Goal: Contribute content: Add original content to the website for others to see

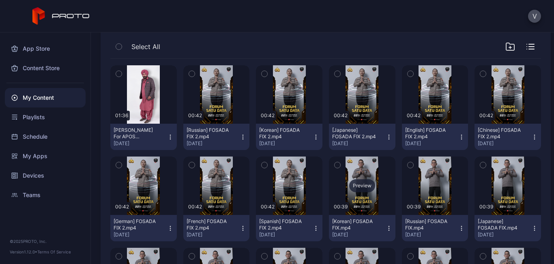
scroll to position [264, 0]
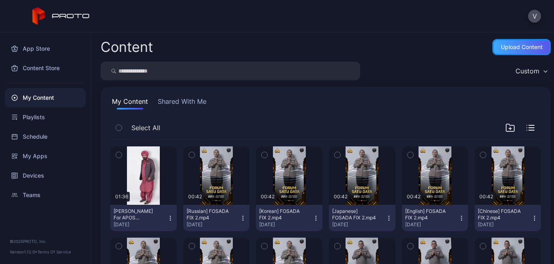
click at [514, 53] on div "Upload Content" at bounding box center [522, 47] width 58 height 16
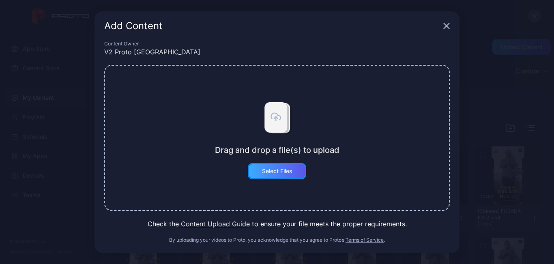
click at [278, 174] on div "Select Files" at bounding box center [277, 171] width 30 height 6
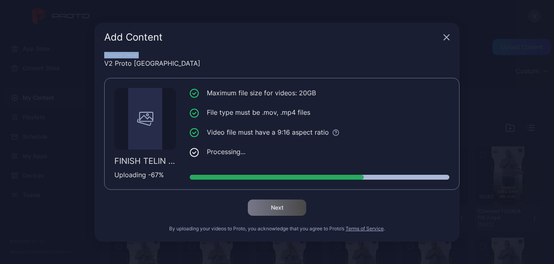
drag, startPoint x: 280, startPoint y: 45, endPoint x: 246, endPoint y: 32, distance: 36.1
click at [246, 32] on div "Add Content Content Owner V2 Proto Indonesia FINISH TELIN PROTO KONTEN.mp4 Uplo…" at bounding box center [277, 132] width 365 height 219
click at [299, 35] on div "Add Content" at bounding box center [272, 37] width 336 height 10
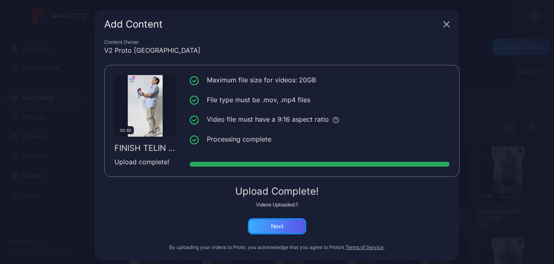
click at [275, 227] on div "Next" at bounding box center [277, 226] width 13 height 6
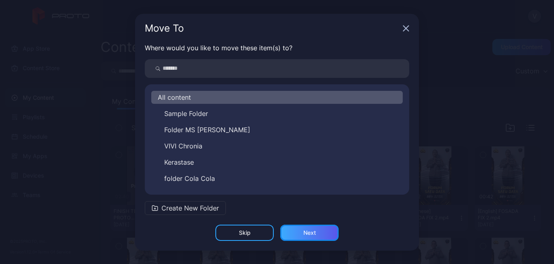
click at [301, 233] on div "Next" at bounding box center [309, 233] width 58 height 16
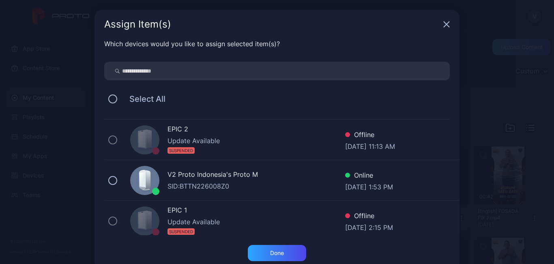
click at [203, 179] on div "V2 Proto Indonesia's Proto M" at bounding box center [257, 176] width 178 height 12
click at [268, 249] on div "Done" at bounding box center [277, 253] width 58 height 16
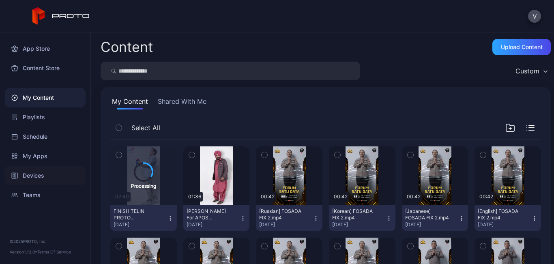
click at [20, 177] on div "Devices" at bounding box center [45, 175] width 81 height 19
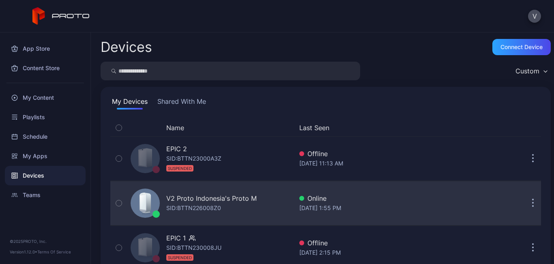
click at [198, 198] on div "V2 Proto Indonesia's Proto M" at bounding box center [211, 199] width 90 height 10
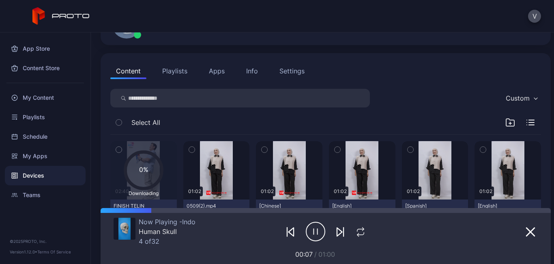
scroll to position [81, 0]
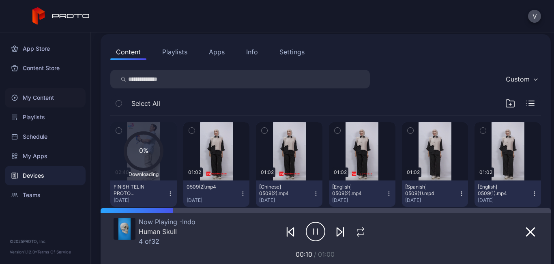
click at [35, 102] on div "My Content" at bounding box center [45, 97] width 81 height 19
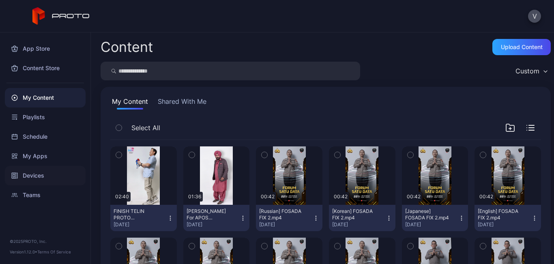
click at [36, 175] on div "Devices" at bounding box center [45, 175] width 81 height 19
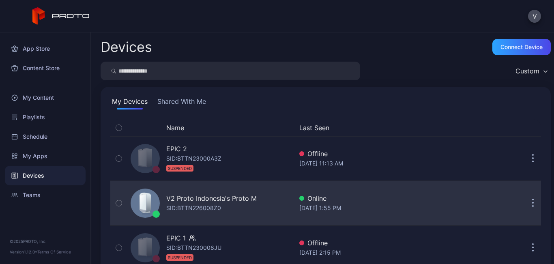
click at [198, 198] on div "V2 Proto Indonesia's Proto M" at bounding box center [211, 199] width 90 height 10
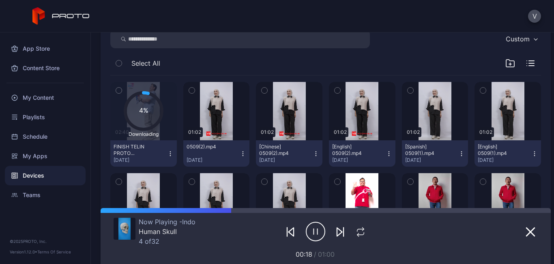
scroll to position [122, 0]
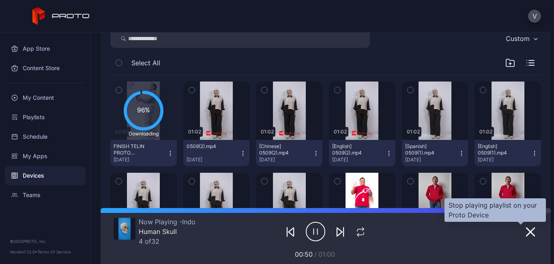
click at [527, 233] on icon "button" at bounding box center [531, 232] width 8 height 8
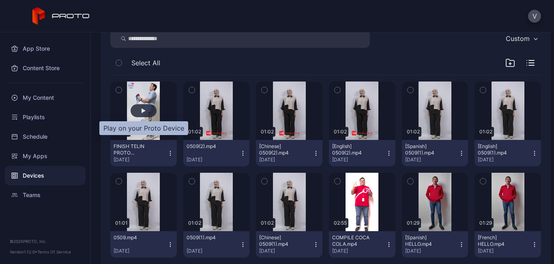
click at [146, 108] on div "button" at bounding box center [144, 110] width 26 height 13
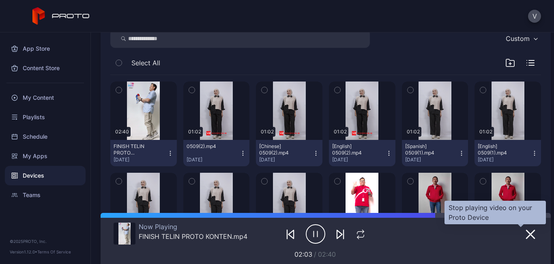
click at [527, 234] on icon "button" at bounding box center [531, 234] width 8 height 8
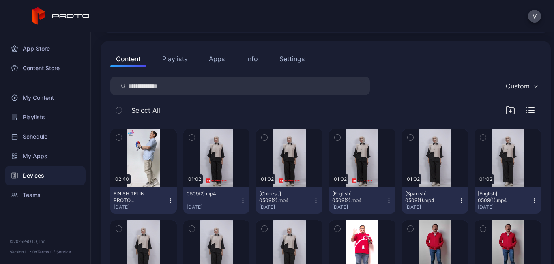
scroll to position [0, 0]
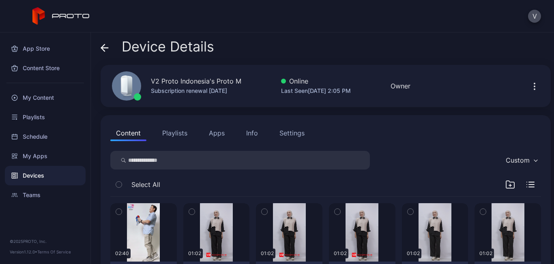
click at [169, 130] on button "Playlists" at bounding box center [175, 133] width 37 height 16
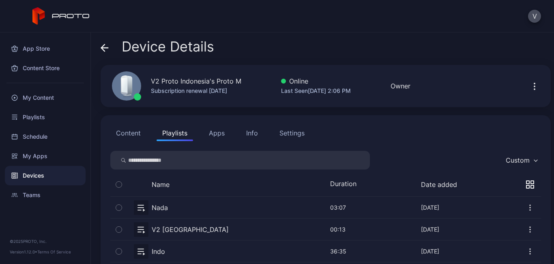
click at [526, 185] on icon "button" at bounding box center [530, 185] width 8 height 8
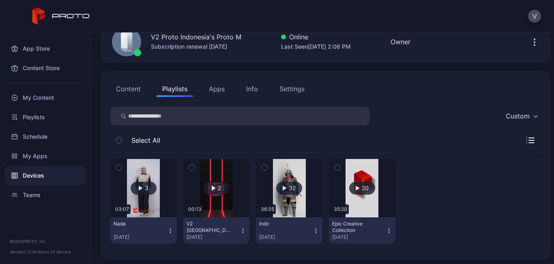
scroll to position [47, 0]
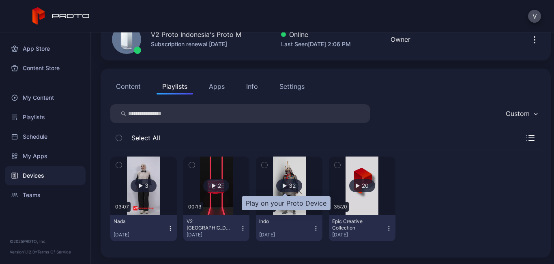
click at [291, 183] on span "32" at bounding box center [292, 185] width 7 height 7
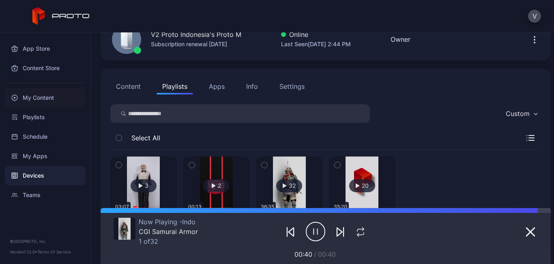
click at [41, 100] on div "My Content" at bounding box center [45, 97] width 81 height 19
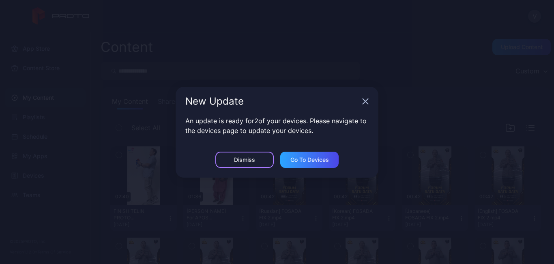
click at [250, 162] on div "Dismiss" at bounding box center [244, 160] width 21 height 6
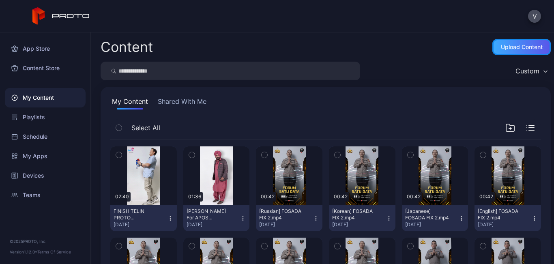
click at [517, 48] on div "Upload Content" at bounding box center [522, 47] width 42 height 6
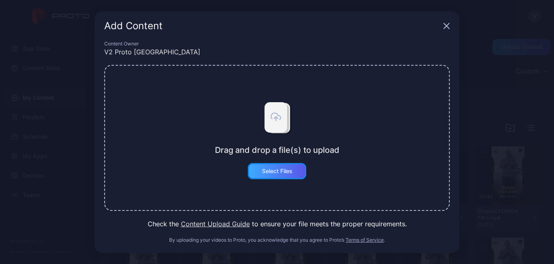
click at [280, 168] on div "Select Files" at bounding box center [277, 171] width 30 height 6
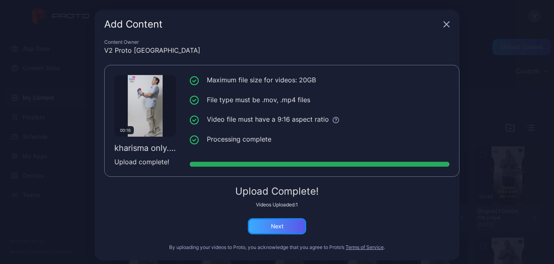
click at [271, 223] on div "Next" at bounding box center [277, 226] width 13 height 6
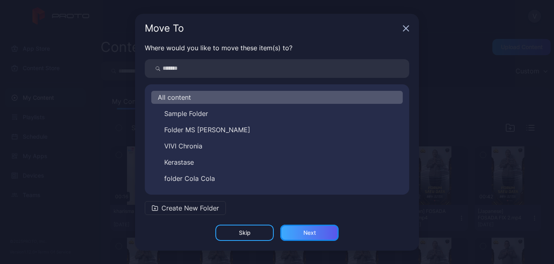
click at [302, 232] on div "Next" at bounding box center [309, 233] width 58 height 16
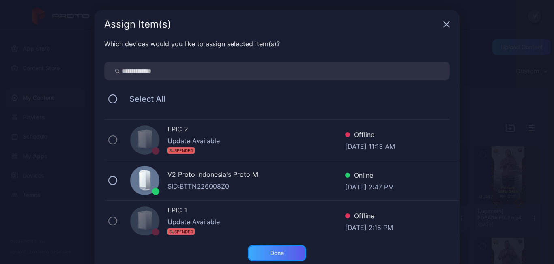
click at [250, 249] on div "Done" at bounding box center [277, 253] width 58 height 16
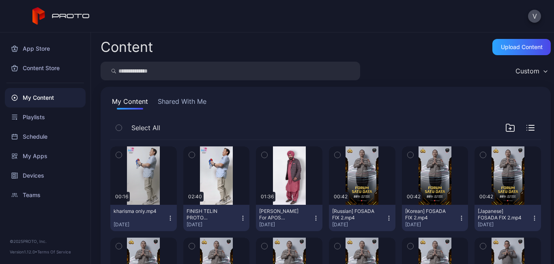
click at [168, 217] on icon "button" at bounding box center [170, 218] width 6 height 6
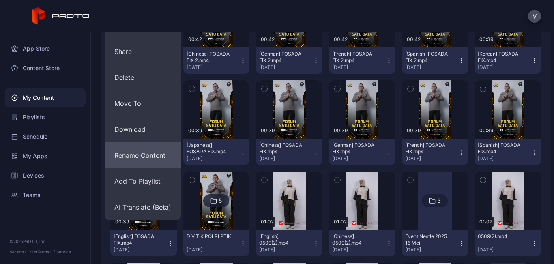
scroll to position [325, 0]
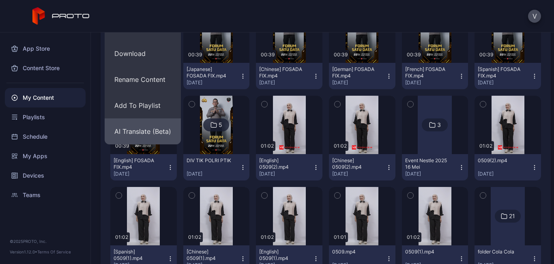
click at [147, 126] on button "AI Translate (Beta)" at bounding box center [143, 131] width 76 height 26
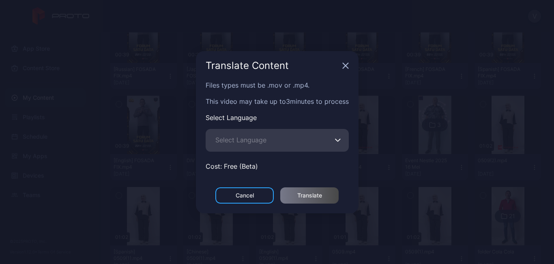
click at [338, 135] on button "Select Language" at bounding box center [338, 140] width 6 height 23
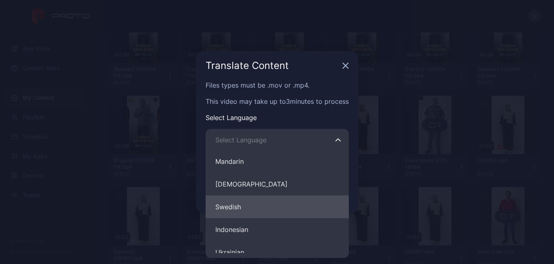
scroll to position [406, 0]
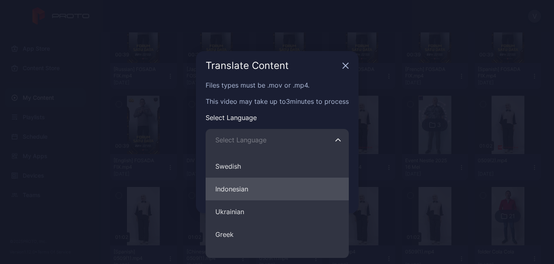
click at [233, 198] on button "Indonesian" at bounding box center [277, 189] width 143 height 23
type input "**********"
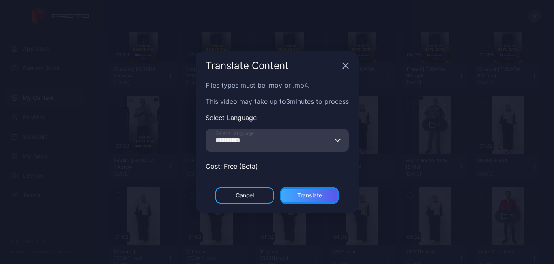
click at [302, 198] on div "Translate" at bounding box center [309, 195] width 25 height 6
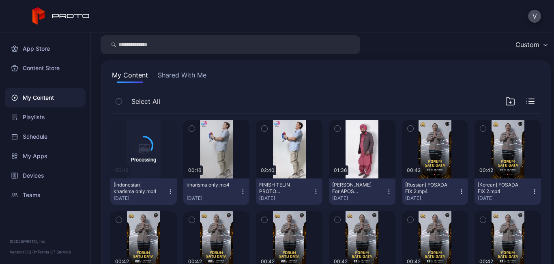
scroll to position [41, 0]
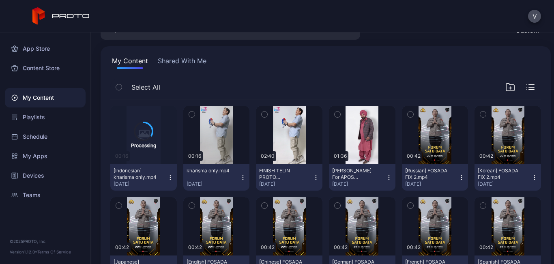
click at [240, 175] on icon "button" at bounding box center [243, 177] width 6 height 6
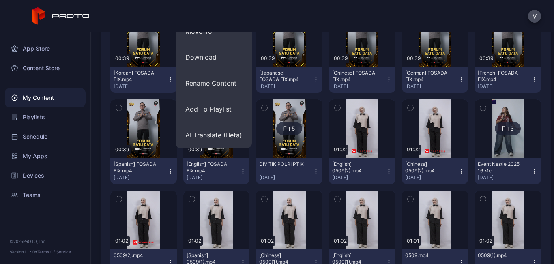
scroll to position [325, 0]
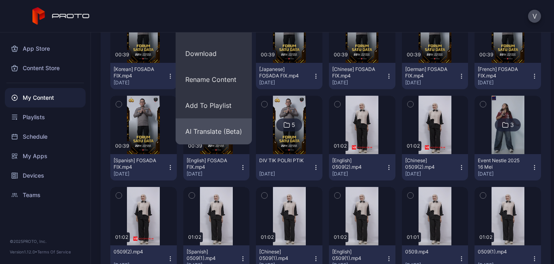
click at [222, 127] on button "AI Translate (Beta)" at bounding box center [214, 131] width 76 height 26
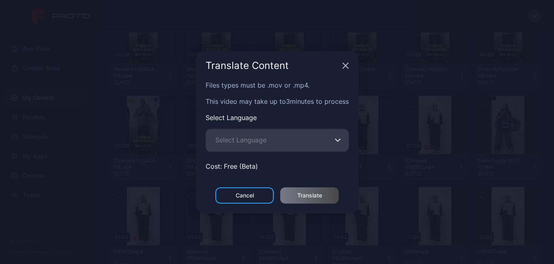
click at [340, 140] on icon "button" at bounding box center [338, 139] width 6 height 3
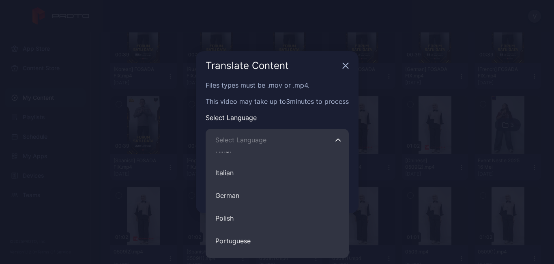
scroll to position [122, 0]
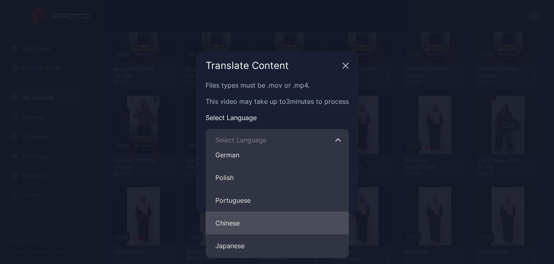
click at [242, 221] on button "Chinese" at bounding box center [277, 223] width 143 height 23
type input "*******"
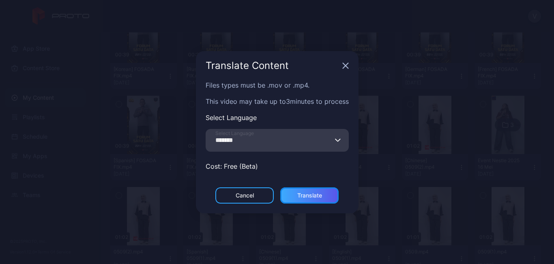
click at [303, 195] on div "Translate" at bounding box center [309, 195] width 25 height 6
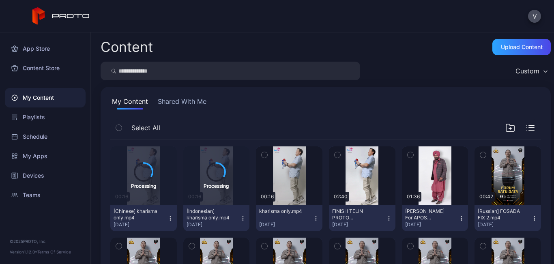
scroll to position [41, 0]
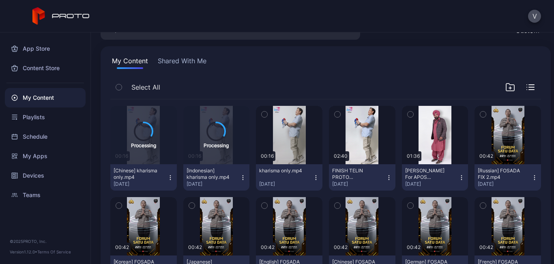
click at [313, 179] on icon "button" at bounding box center [316, 177] width 6 height 6
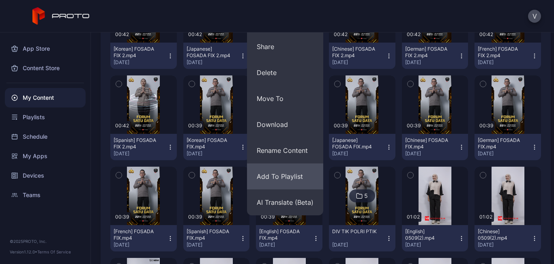
scroll to position [325, 0]
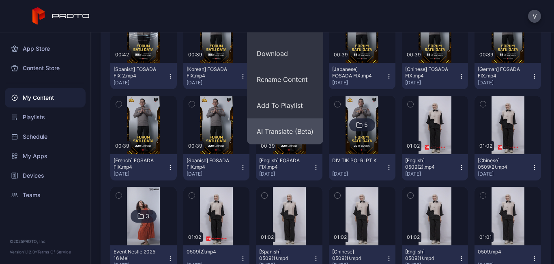
click at [287, 126] on button "AI Translate (Beta)" at bounding box center [285, 131] width 76 height 26
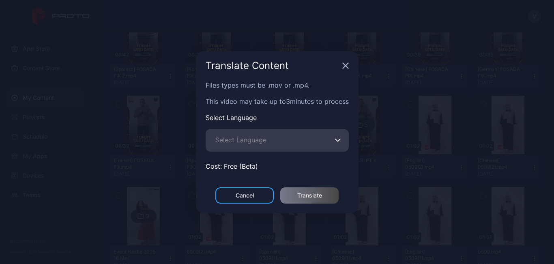
click at [341, 138] on icon "button" at bounding box center [338, 139] width 6 height 3
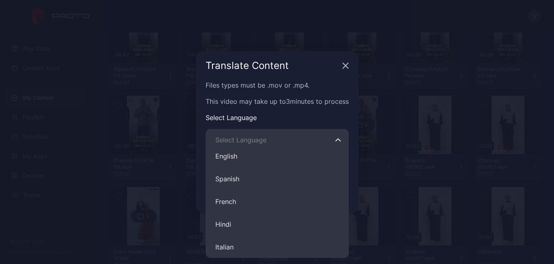
scroll to position [0, 0]
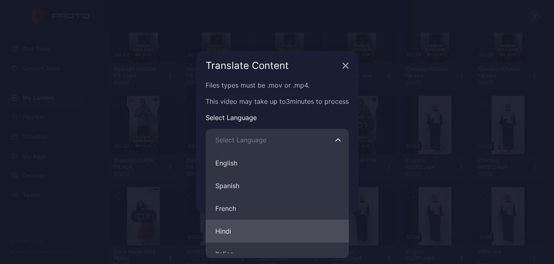
click at [230, 229] on button "Hindi" at bounding box center [277, 231] width 143 height 23
type input "*****"
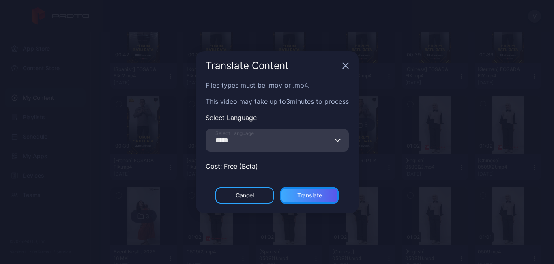
click at [315, 196] on div "Translate" at bounding box center [309, 195] width 25 height 6
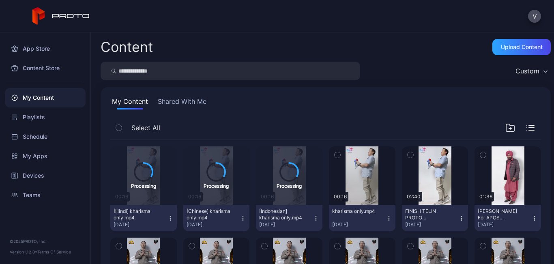
click at [389, 218] on icon "button" at bounding box center [389, 218] width 0 height 0
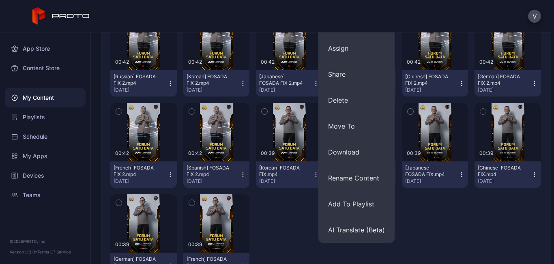
scroll to position [243, 0]
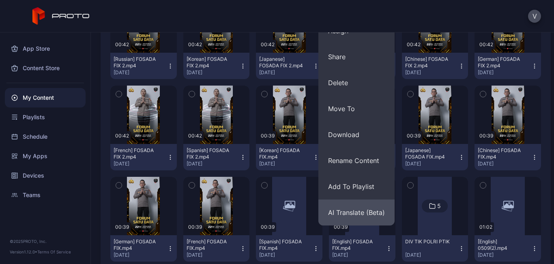
click at [371, 212] on button "AI Translate (Beta)" at bounding box center [357, 213] width 76 height 26
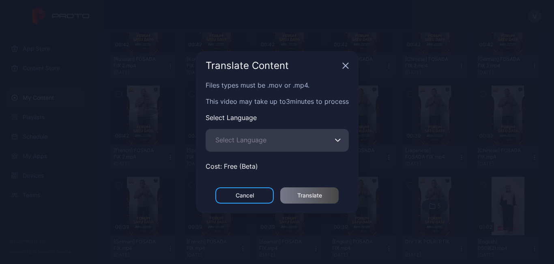
click at [341, 139] on icon "button" at bounding box center [338, 140] width 5 height 2
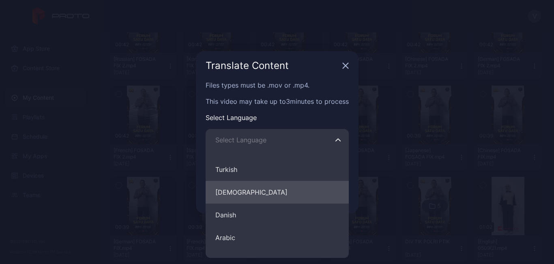
click at [228, 197] on button "Korean" at bounding box center [277, 192] width 143 height 23
type input "******"
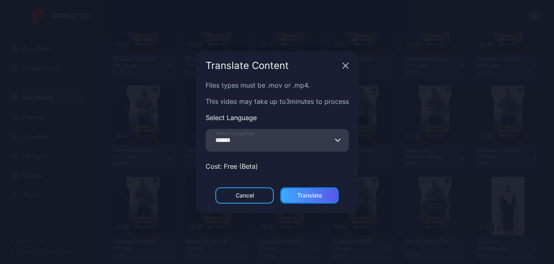
click at [329, 198] on div "Translate" at bounding box center [309, 195] width 58 height 16
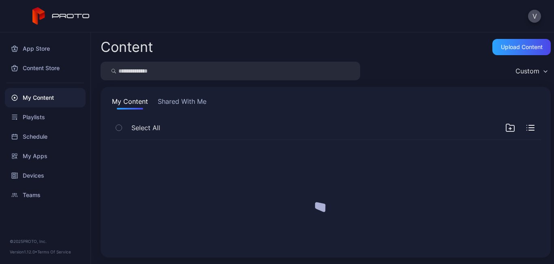
scroll to position [0, 0]
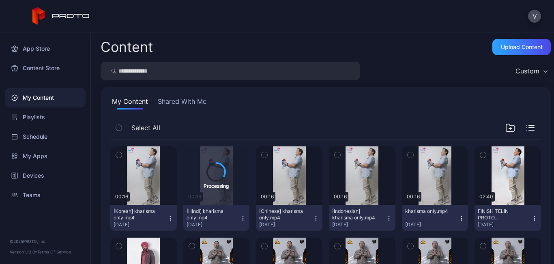
click at [386, 217] on icon "button" at bounding box center [389, 218] width 6 height 6
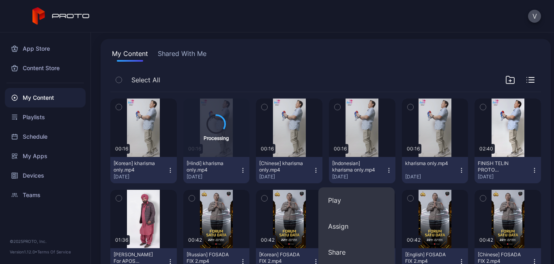
scroll to position [122, 0]
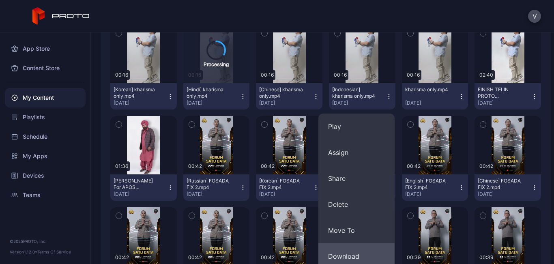
click at [355, 250] on button "Download" at bounding box center [357, 256] width 76 height 26
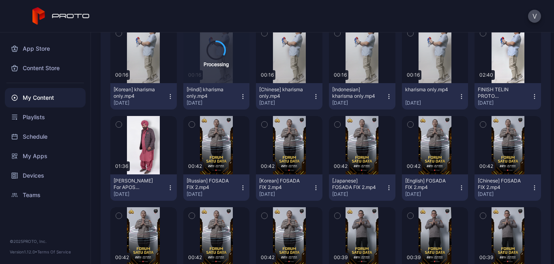
click at [316, 95] on icon "button" at bounding box center [316, 94] width 0 height 0
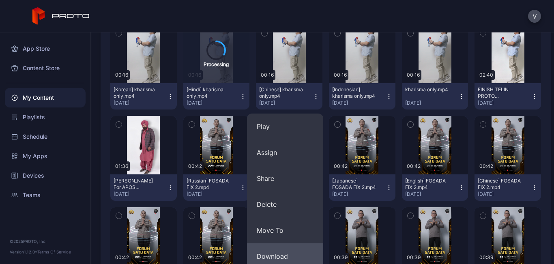
click at [288, 256] on button "Download" at bounding box center [285, 256] width 76 height 26
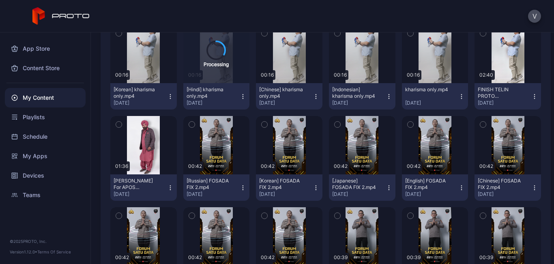
click at [168, 96] on icon "button" at bounding box center [170, 96] width 6 height 6
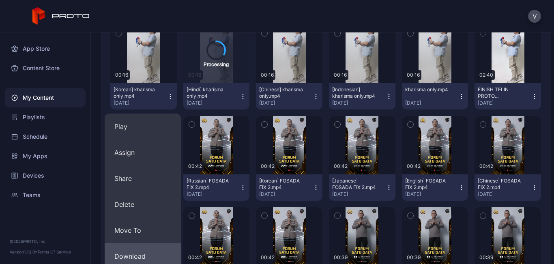
click at [146, 251] on button "Download" at bounding box center [143, 256] width 76 height 26
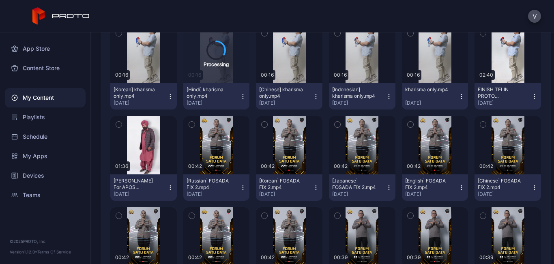
click at [169, 94] on icon "button" at bounding box center [170, 96] width 6 height 6
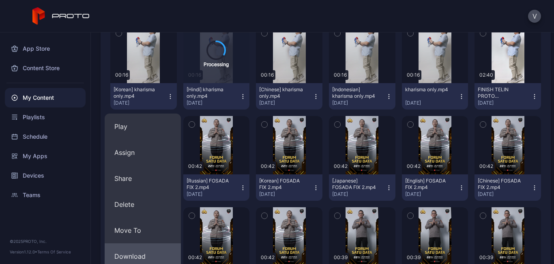
click at [132, 253] on button "Download" at bounding box center [143, 256] width 76 height 26
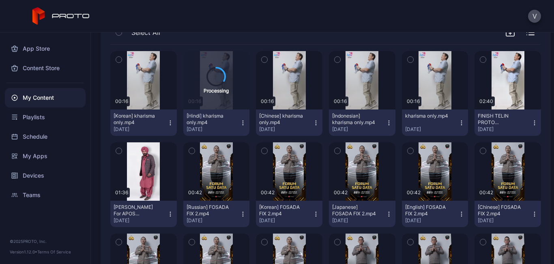
scroll to position [81, 0]
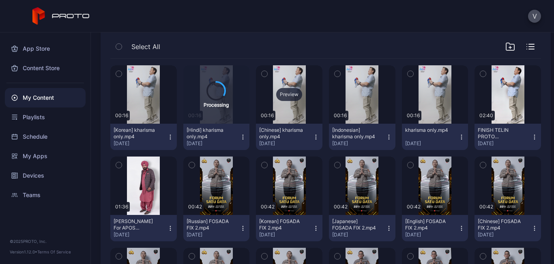
click at [284, 95] on div "Preview" at bounding box center [289, 94] width 26 height 13
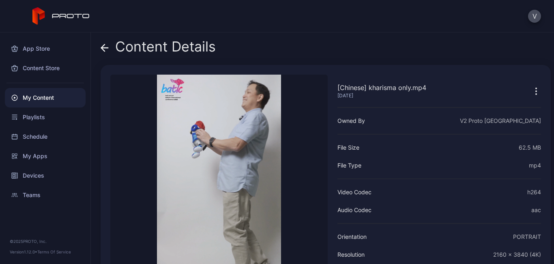
click at [102, 49] on icon at bounding box center [102, 47] width 3 height 7
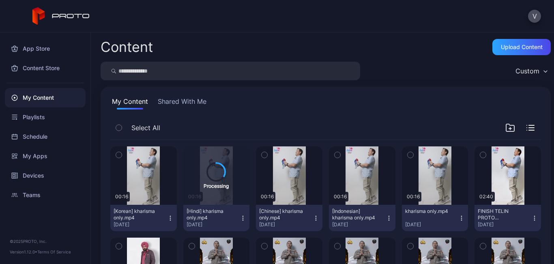
scroll to position [81, 0]
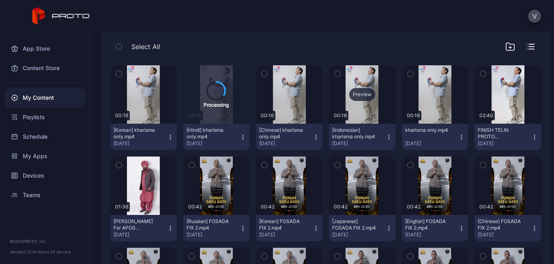
click at [353, 93] on div "Preview" at bounding box center [362, 94] width 26 height 13
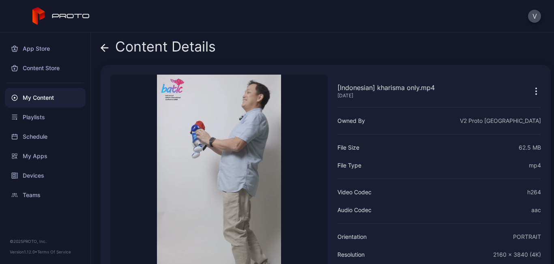
click at [101, 47] on icon at bounding box center [105, 48] width 8 height 8
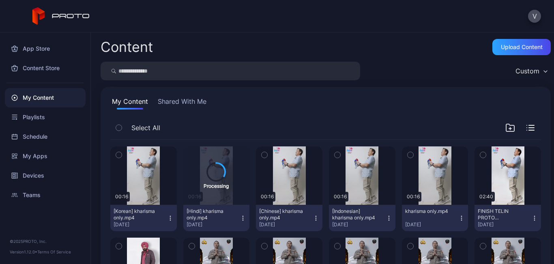
scroll to position [81, 0]
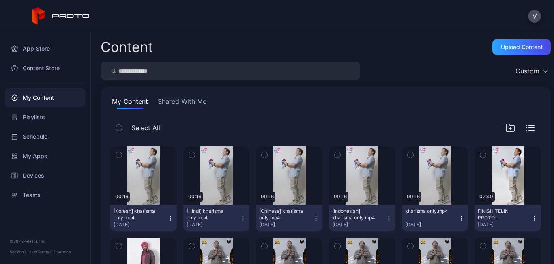
click at [240, 217] on icon "button" at bounding box center [243, 218] width 6 height 6
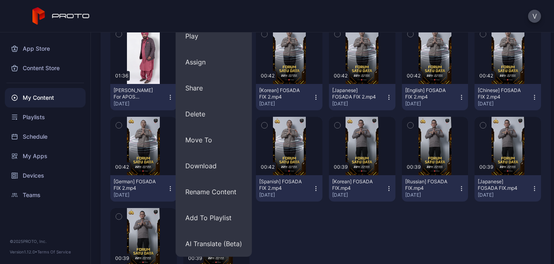
scroll to position [264, 0]
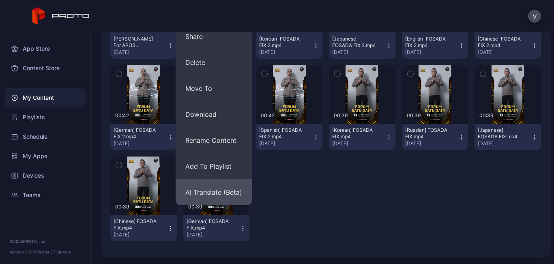
click at [225, 194] on button "AI Translate (Beta)" at bounding box center [214, 192] width 76 height 26
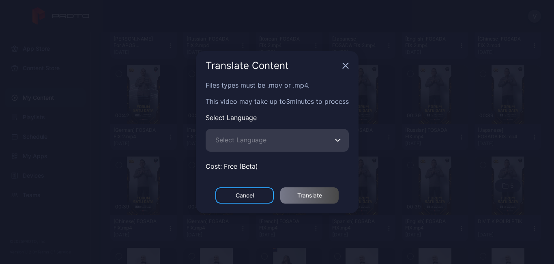
click at [346, 64] on icon "button" at bounding box center [346, 65] width 6 height 6
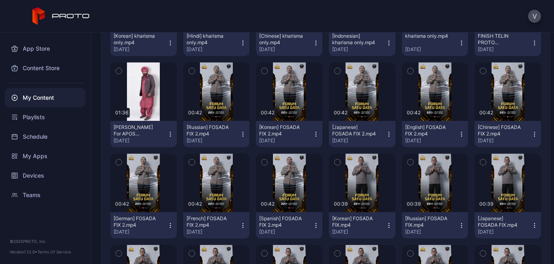
scroll to position [61, 0]
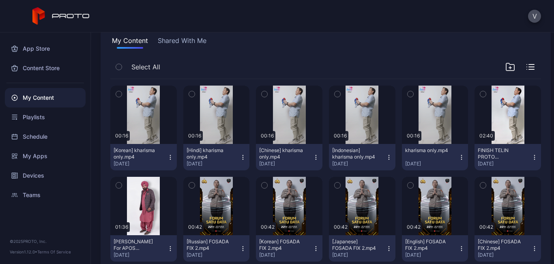
click at [240, 157] on icon "button" at bounding box center [243, 157] width 6 height 6
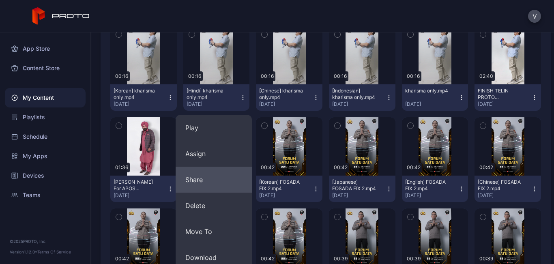
scroll to position [142, 0]
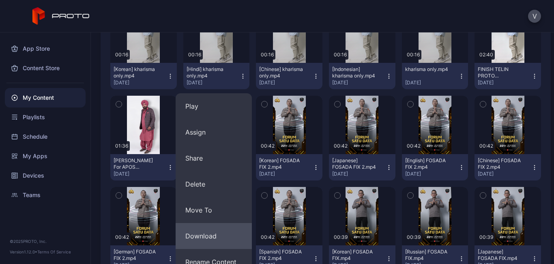
click at [210, 231] on button "Download" at bounding box center [214, 236] width 76 height 26
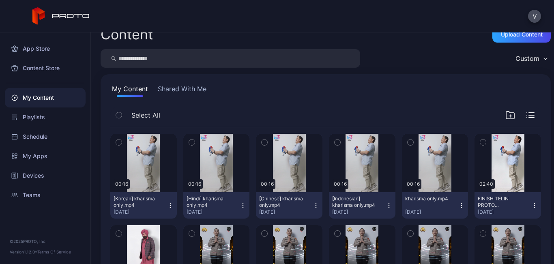
scroll to position [0, 0]
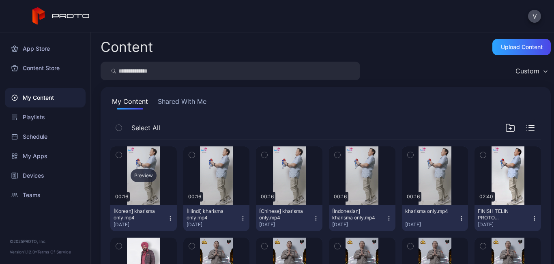
scroll to position [41, 0]
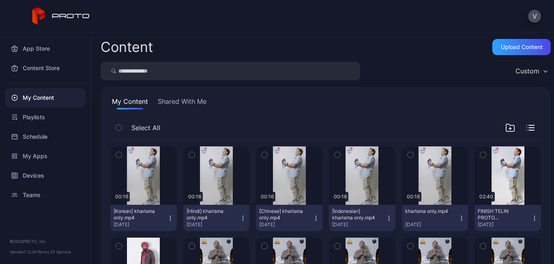
scroll to position [41, 0]
